Goal: Task Accomplishment & Management: Use online tool/utility

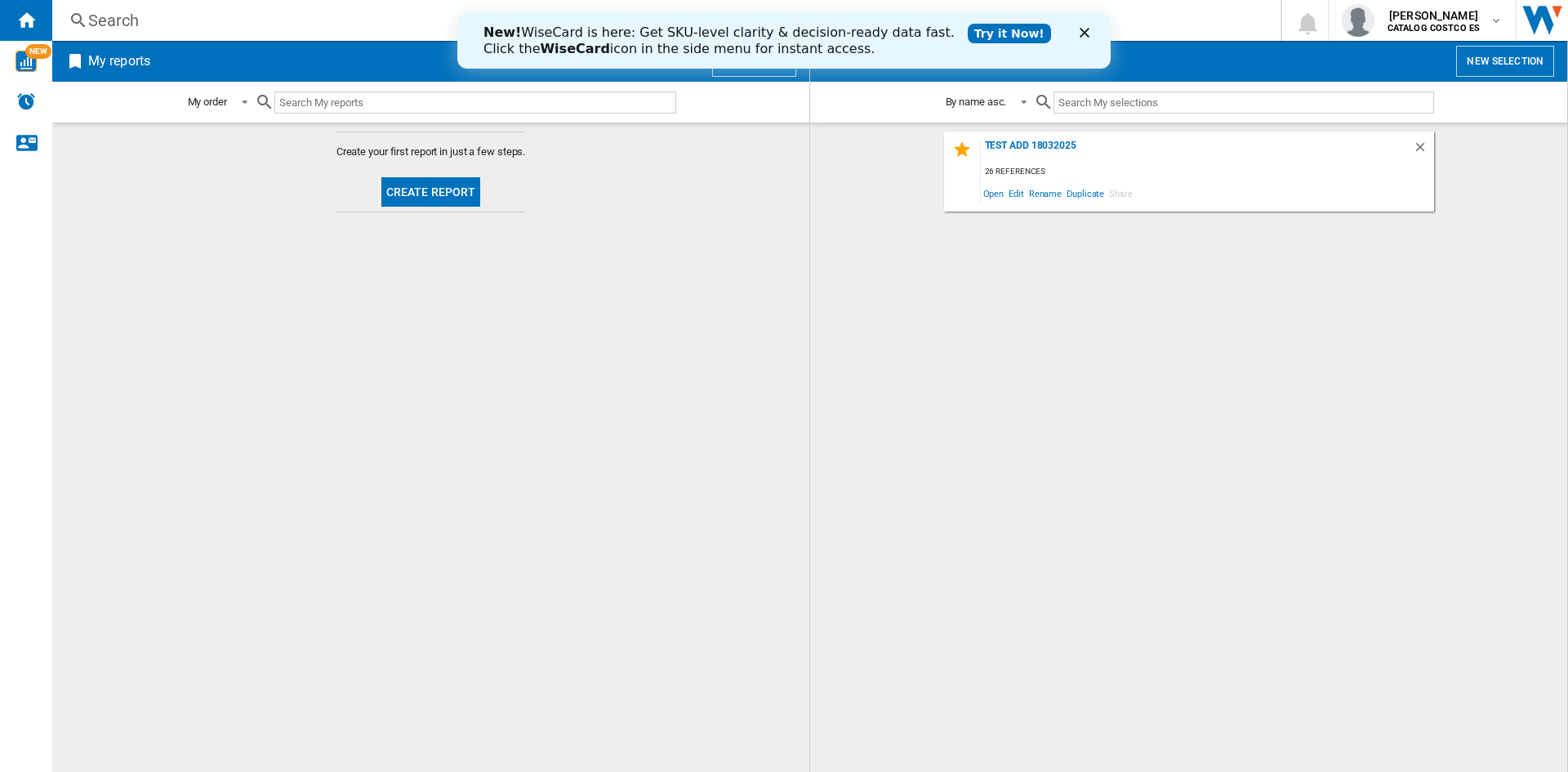
click at [422, 182] on button "Create report" at bounding box center [432, 192] width 100 height 29
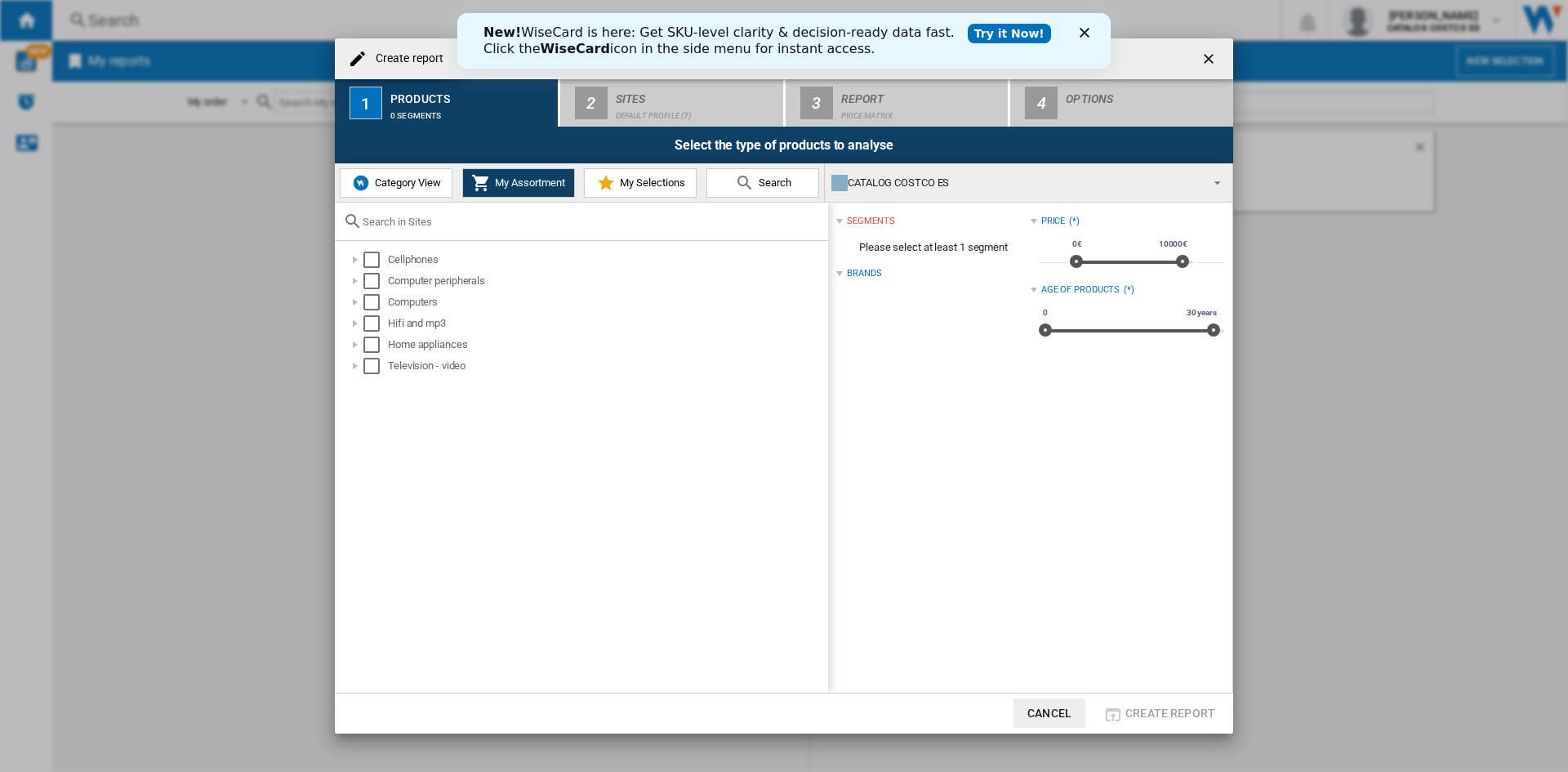
click at [1087, 30] on polygon "Cerrar" at bounding box center [1084, 32] width 10 height 10
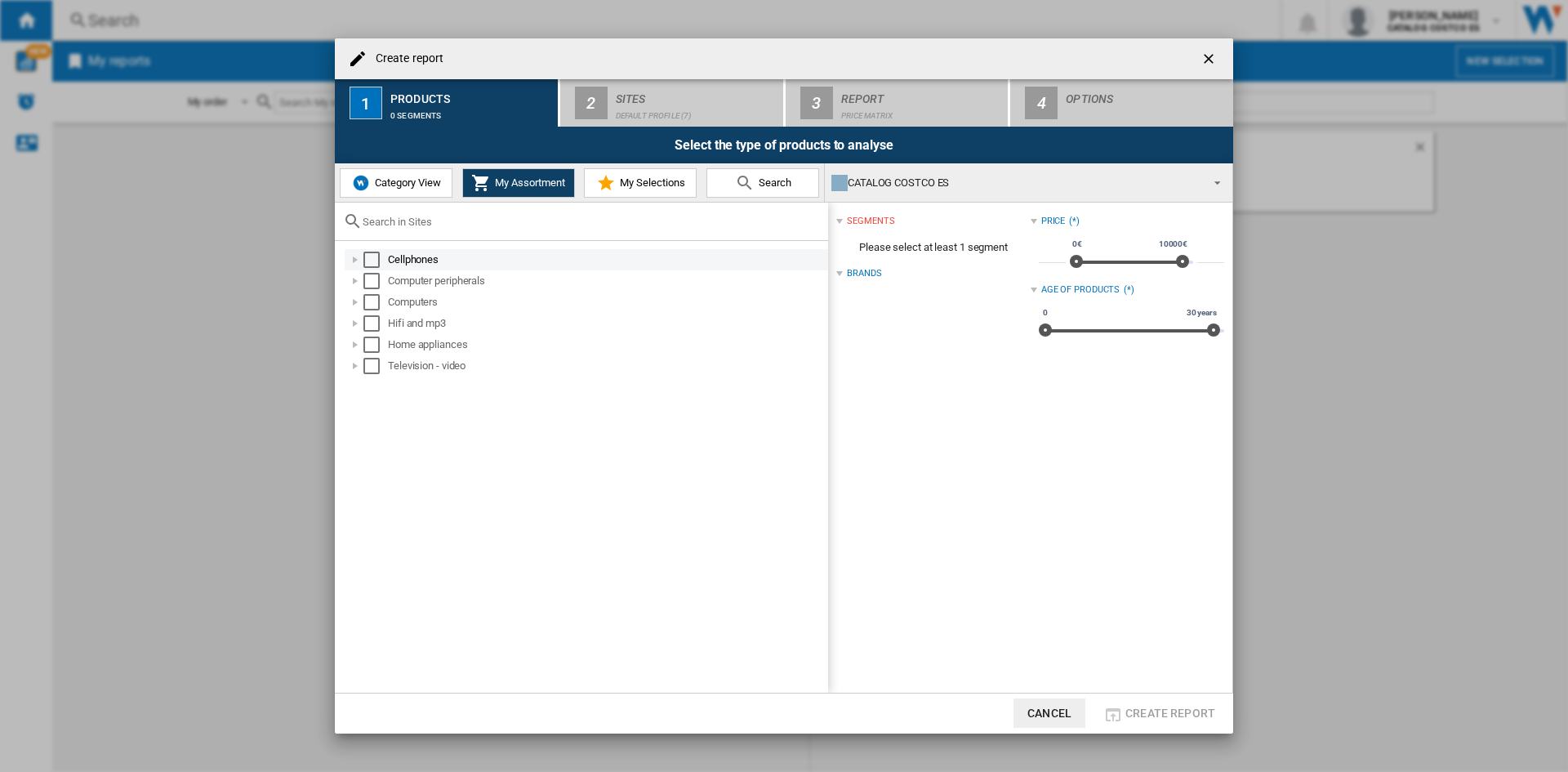
click at [374, 264] on div "Select" at bounding box center [371, 259] width 17 height 17
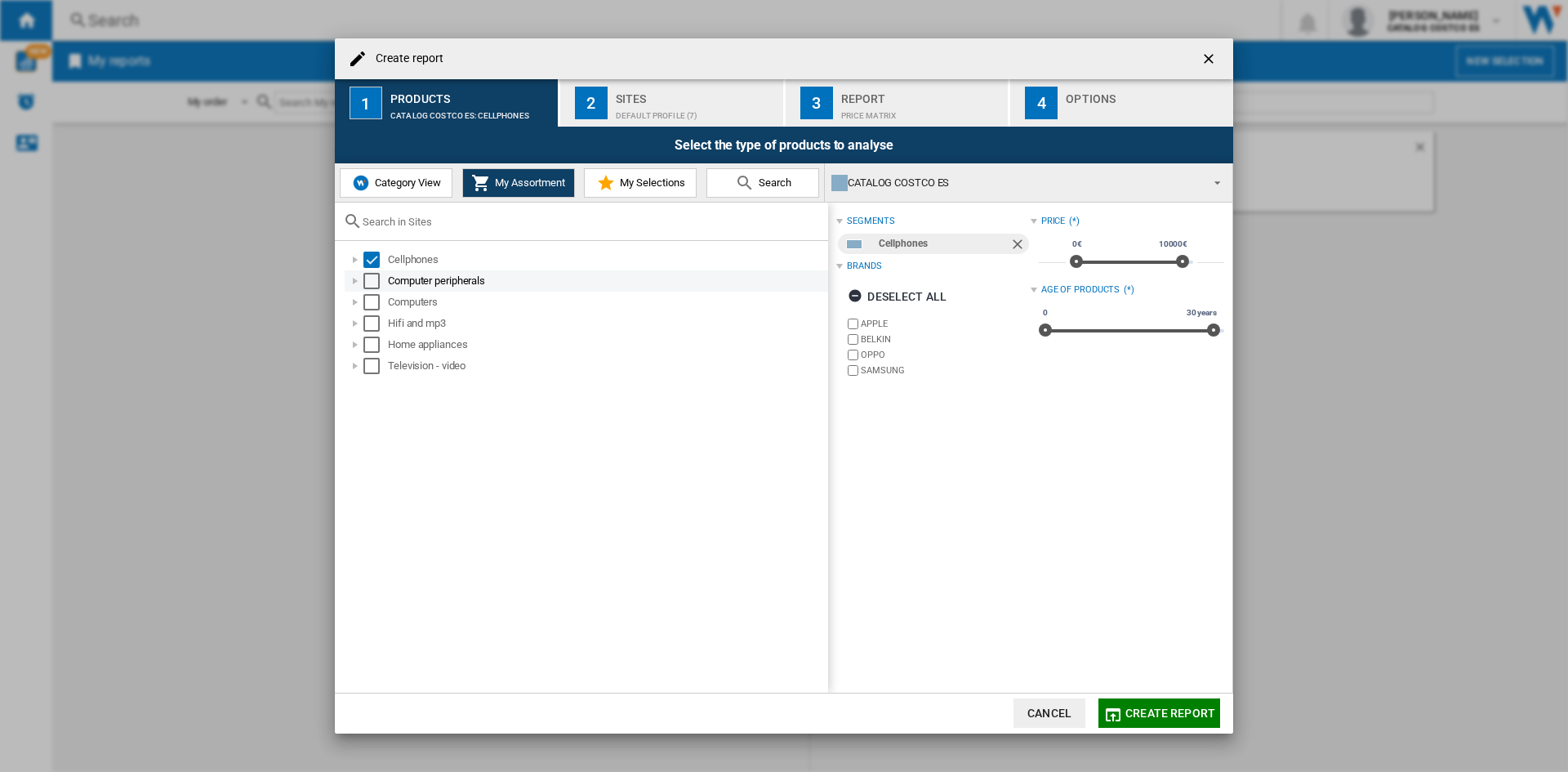
click at [372, 281] on div "Select" at bounding box center [371, 281] width 17 height 17
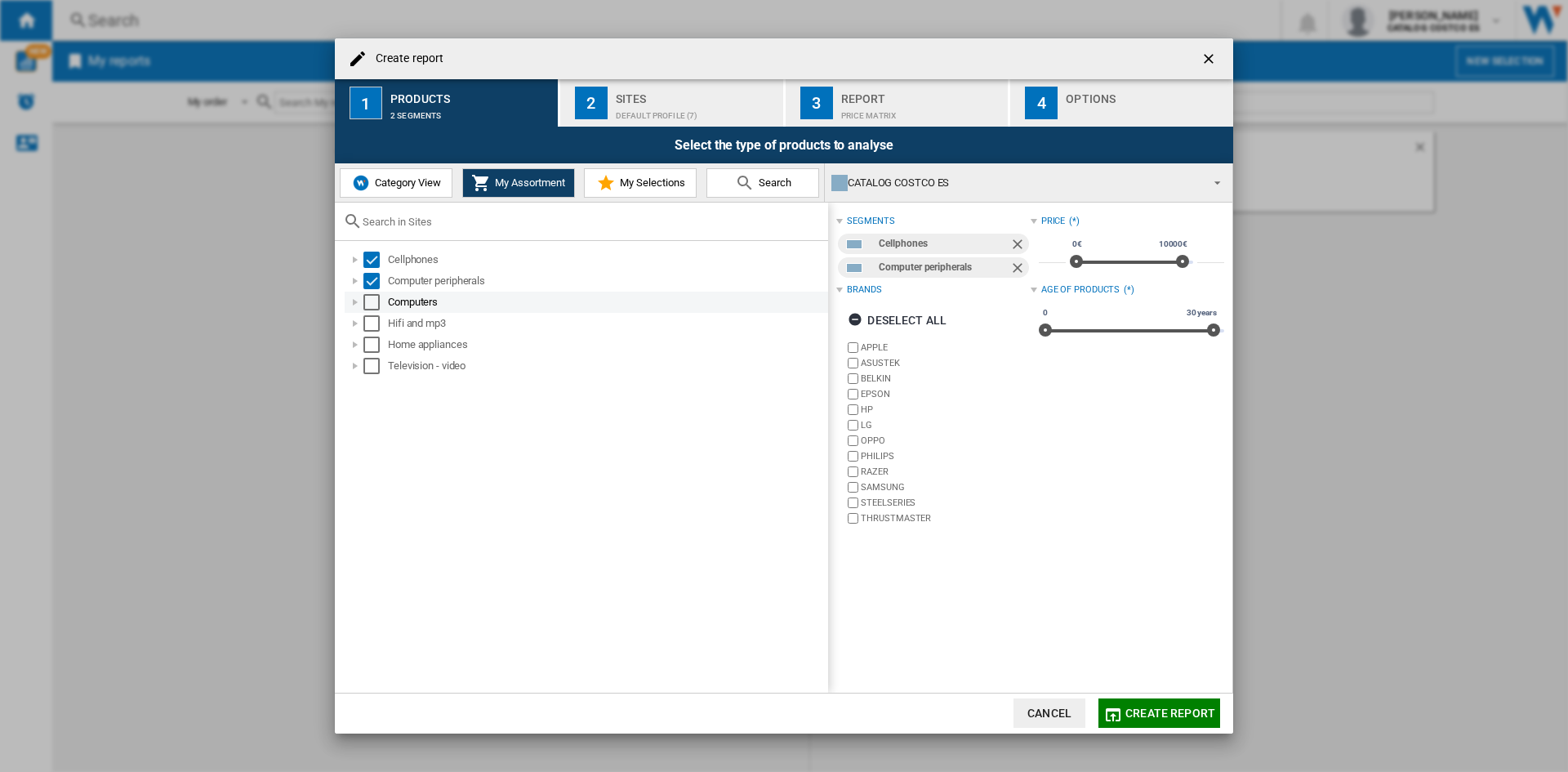
click at [372, 297] on div "Select" at bounding box center [371, 301] width 17 height 17
click at [373, 328] on div "Select" at bounding box center [371, 323] width 17 height 17
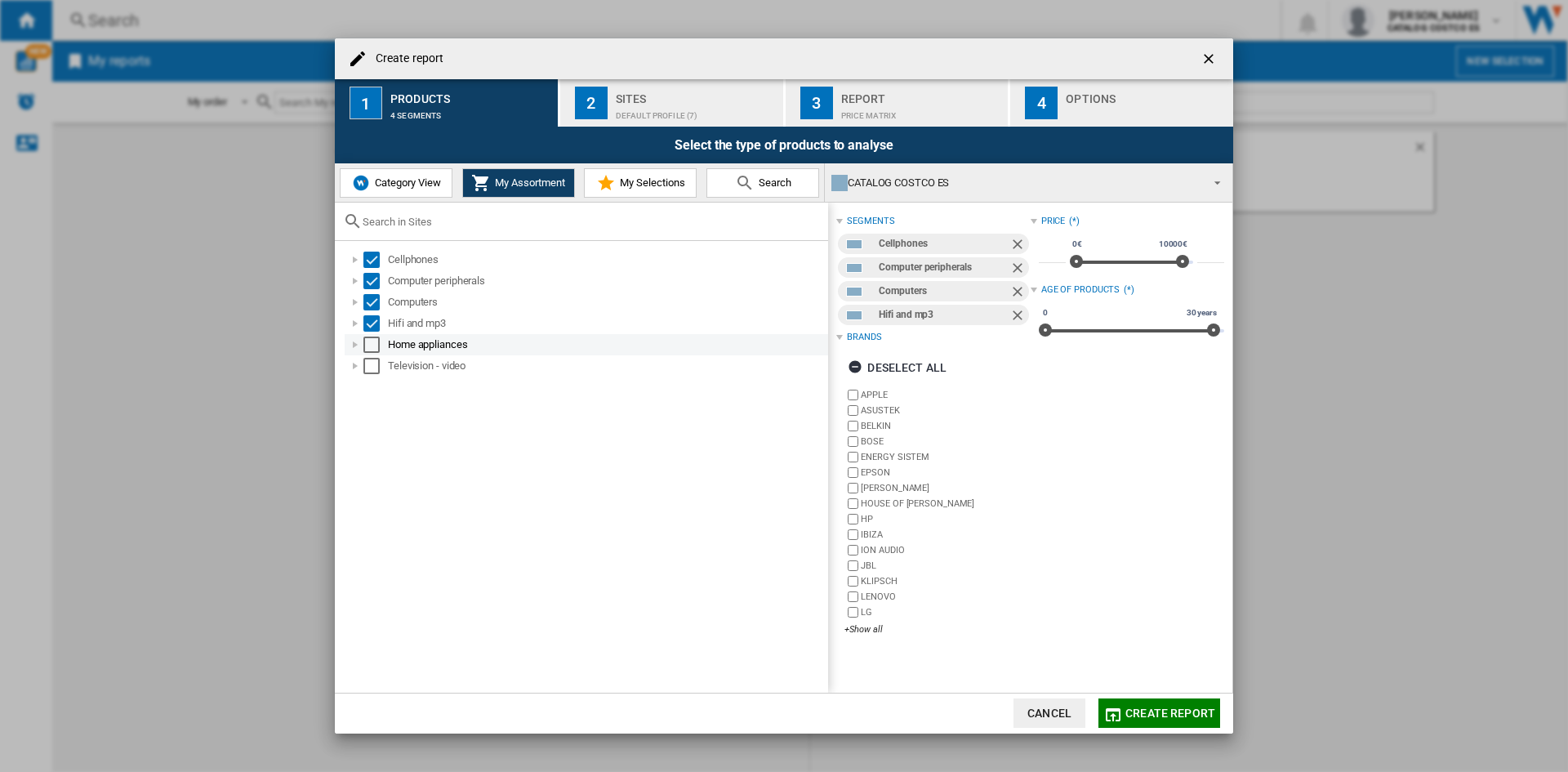
click at [373, 347] on div "Select" at bounding box center [371, 344] width 17 height 17
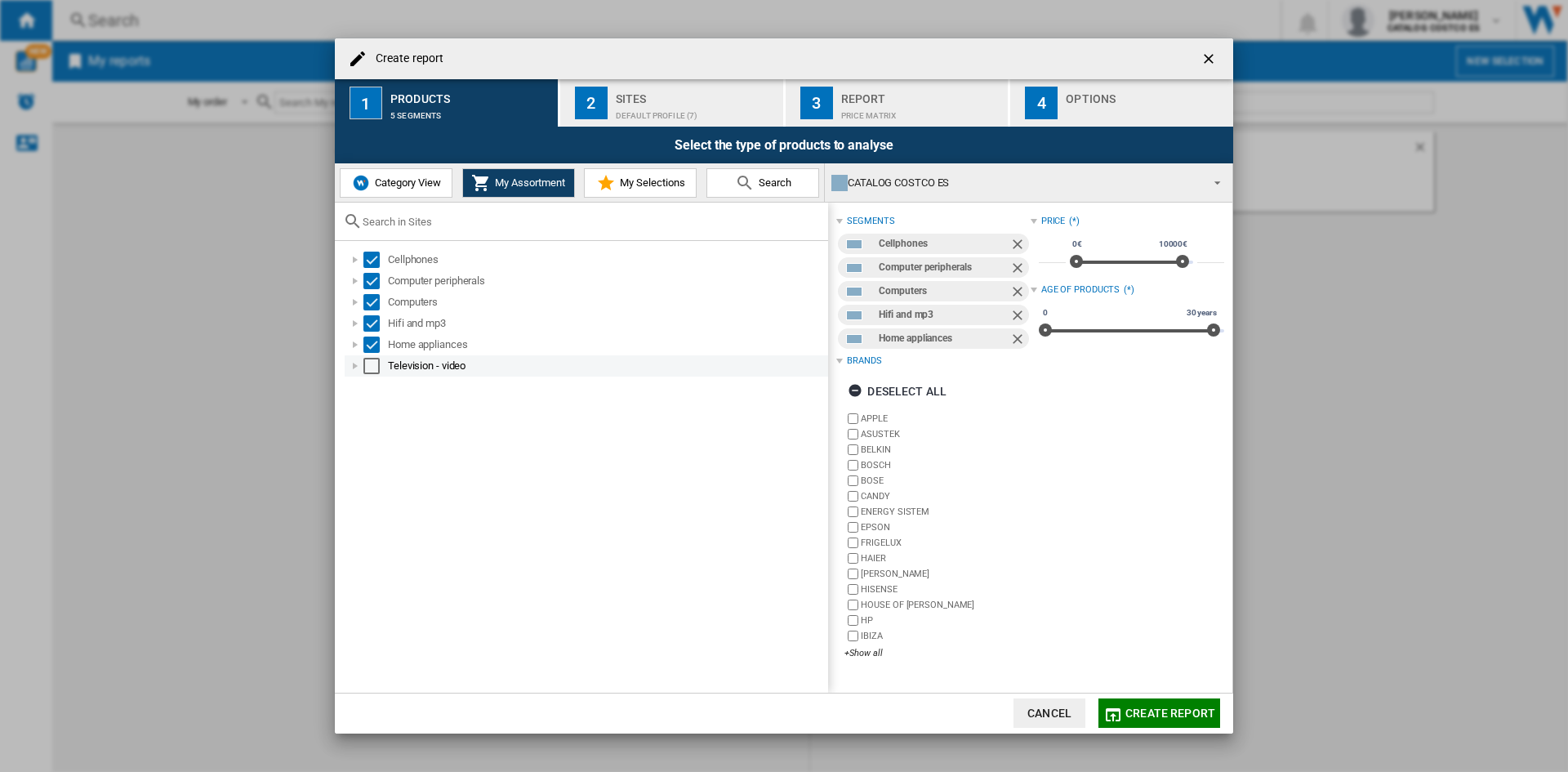
click at [372, 366] on div "Select" at bounding box center [371, 365] width 17 height 17
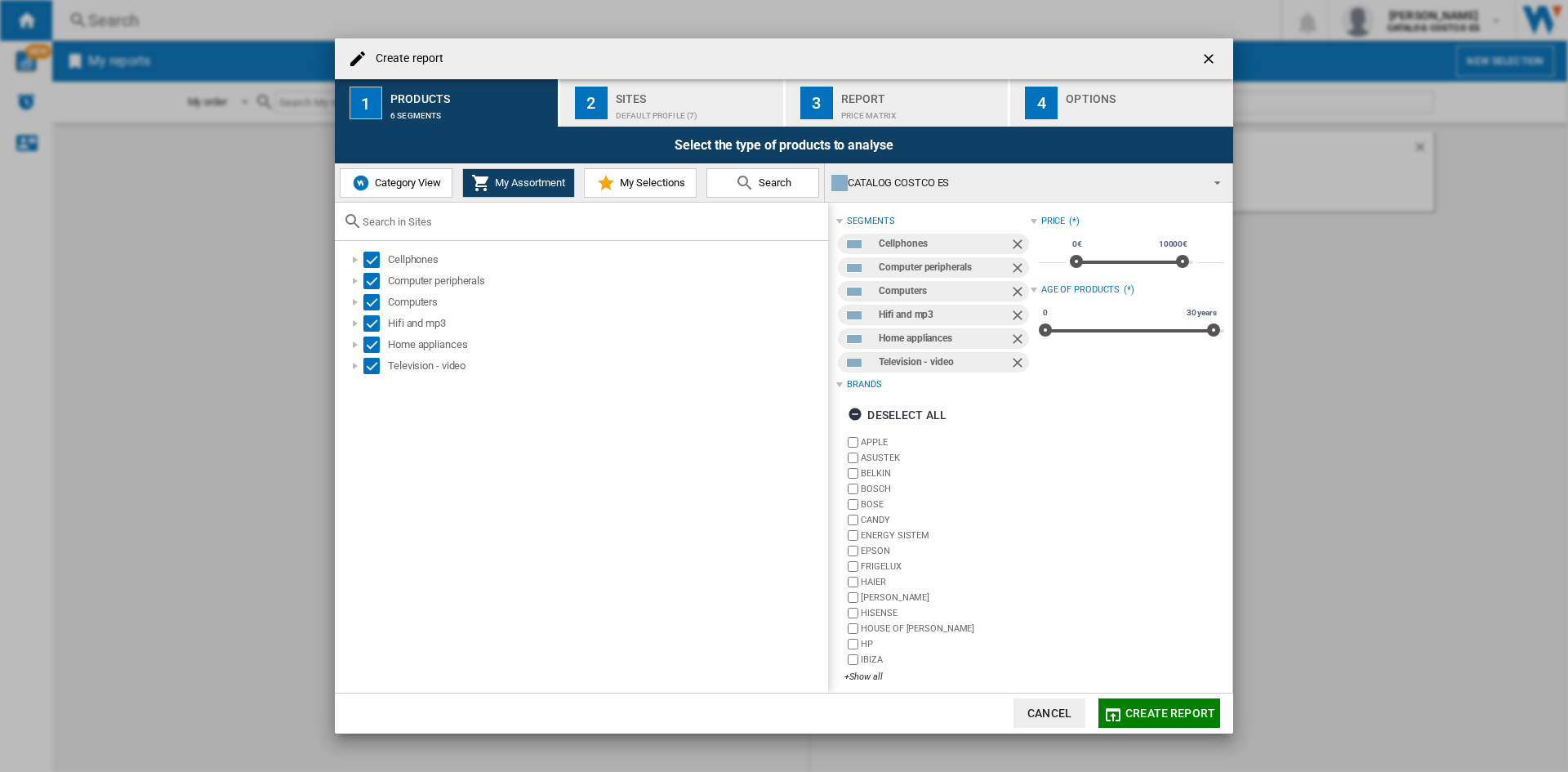
click at [659, 105] on div "Default profile (7)" at bounding box center [696, 112] width 161 height 18
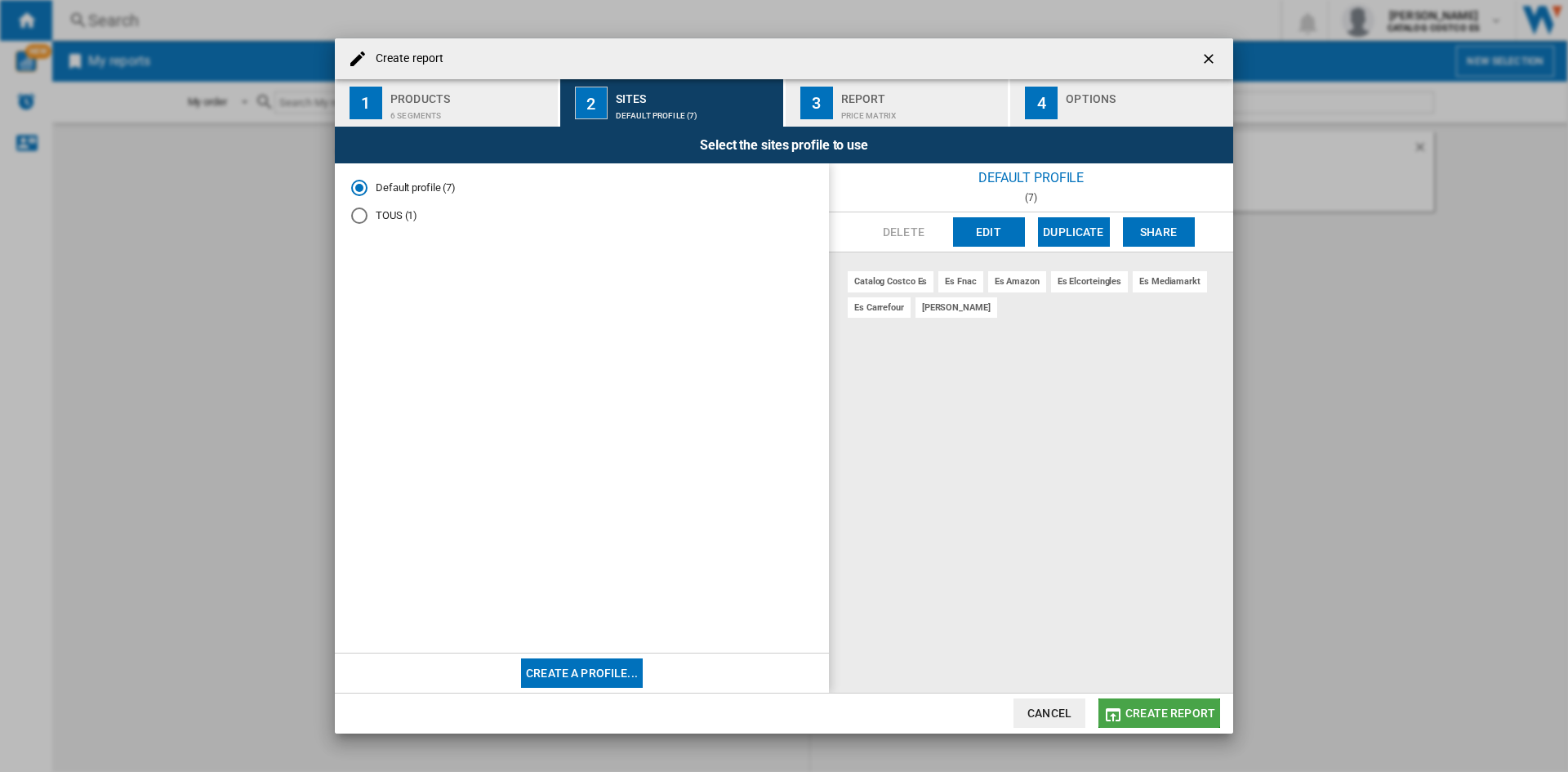
click at [1180, 711] on span "Create report" at bounding box center [1171, 712] width 90 height 13
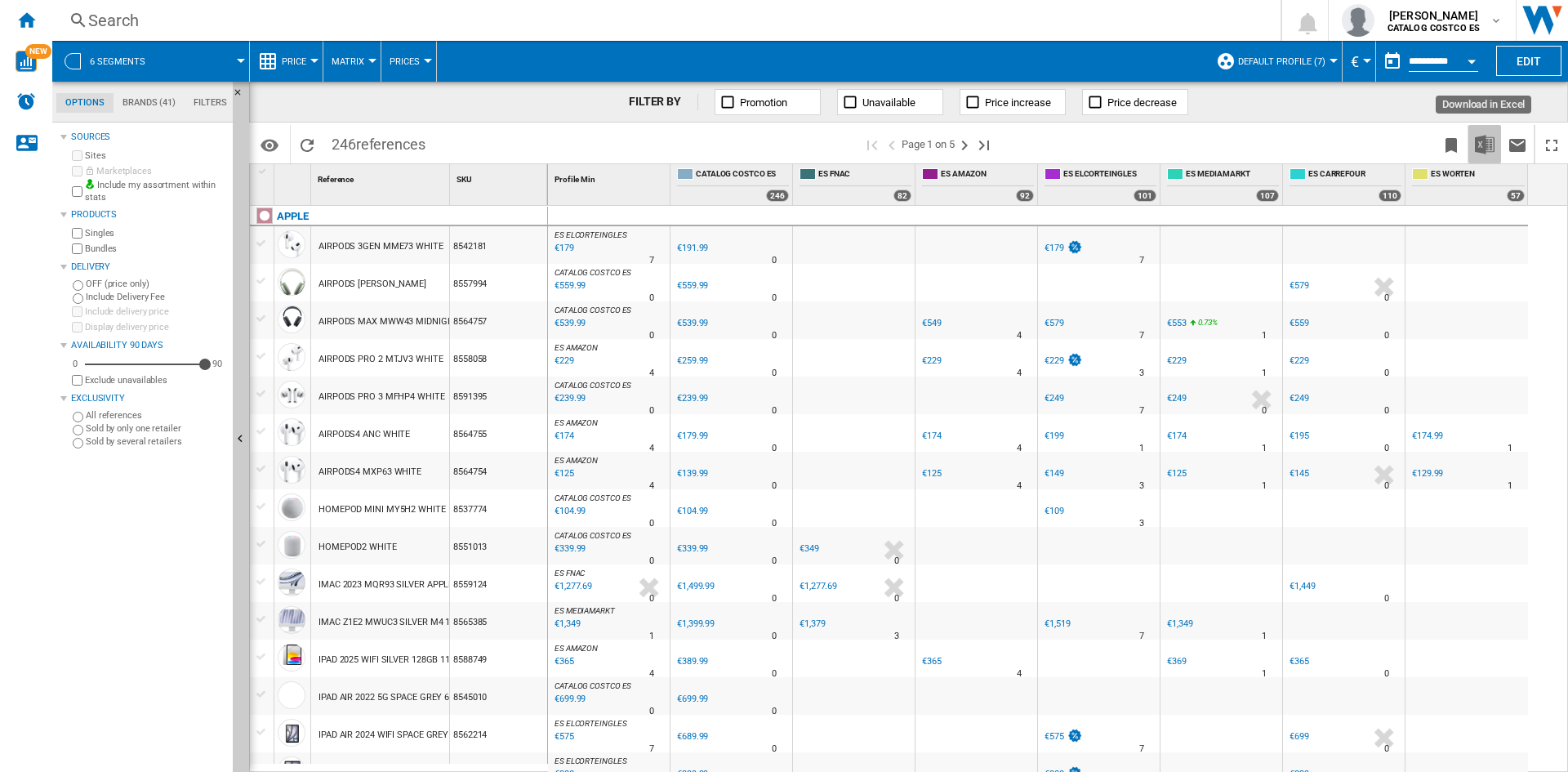
click at [1480, 151] on img "Download in Excel" at bounding box center [1485, 145] width 20 height 20
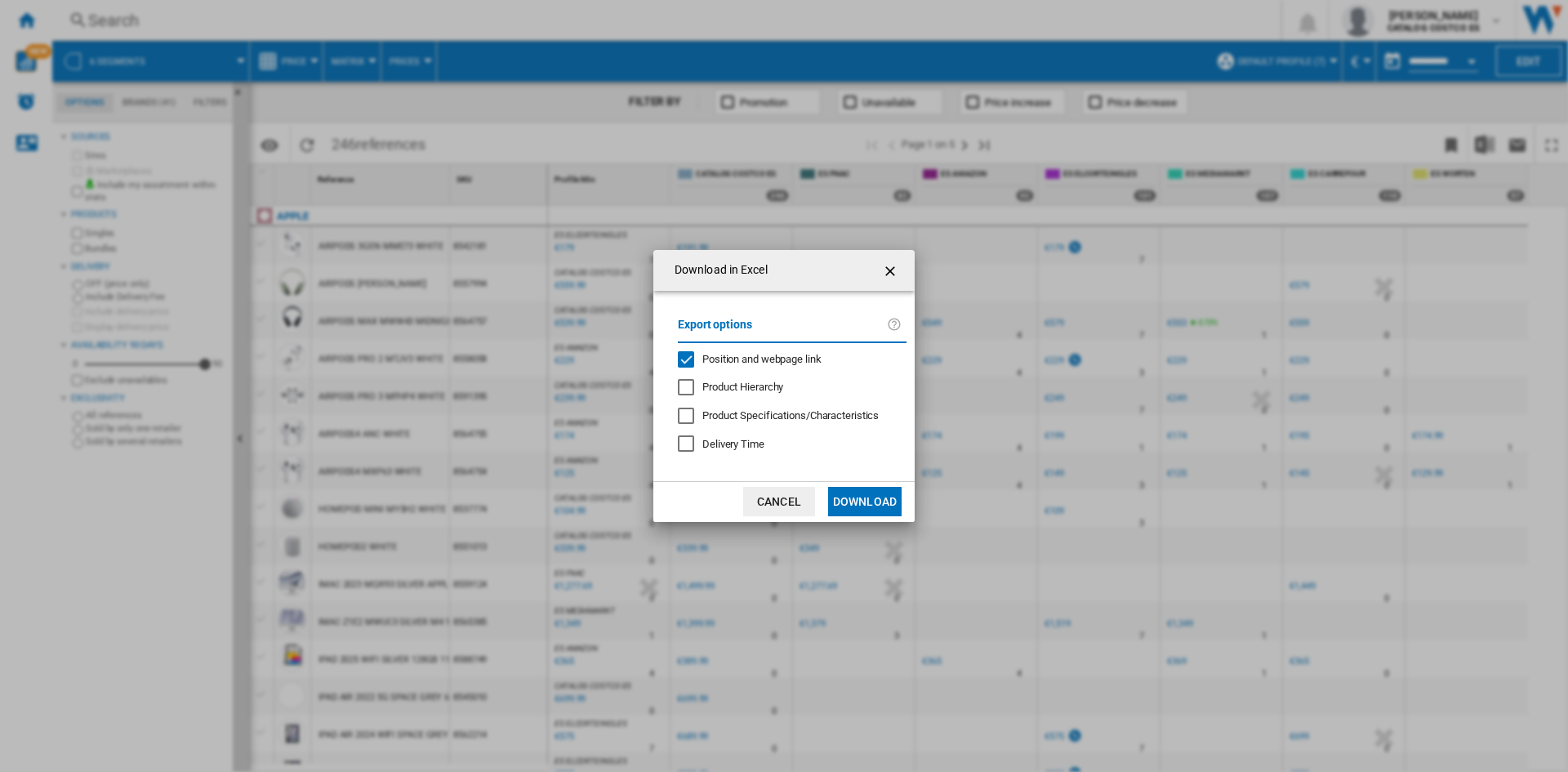
click at [857, 493] on button "Download" at bounding box center [864, 501] width 73 height 29
